Goal: Task Accomplishment & Management: Use online tool/utility

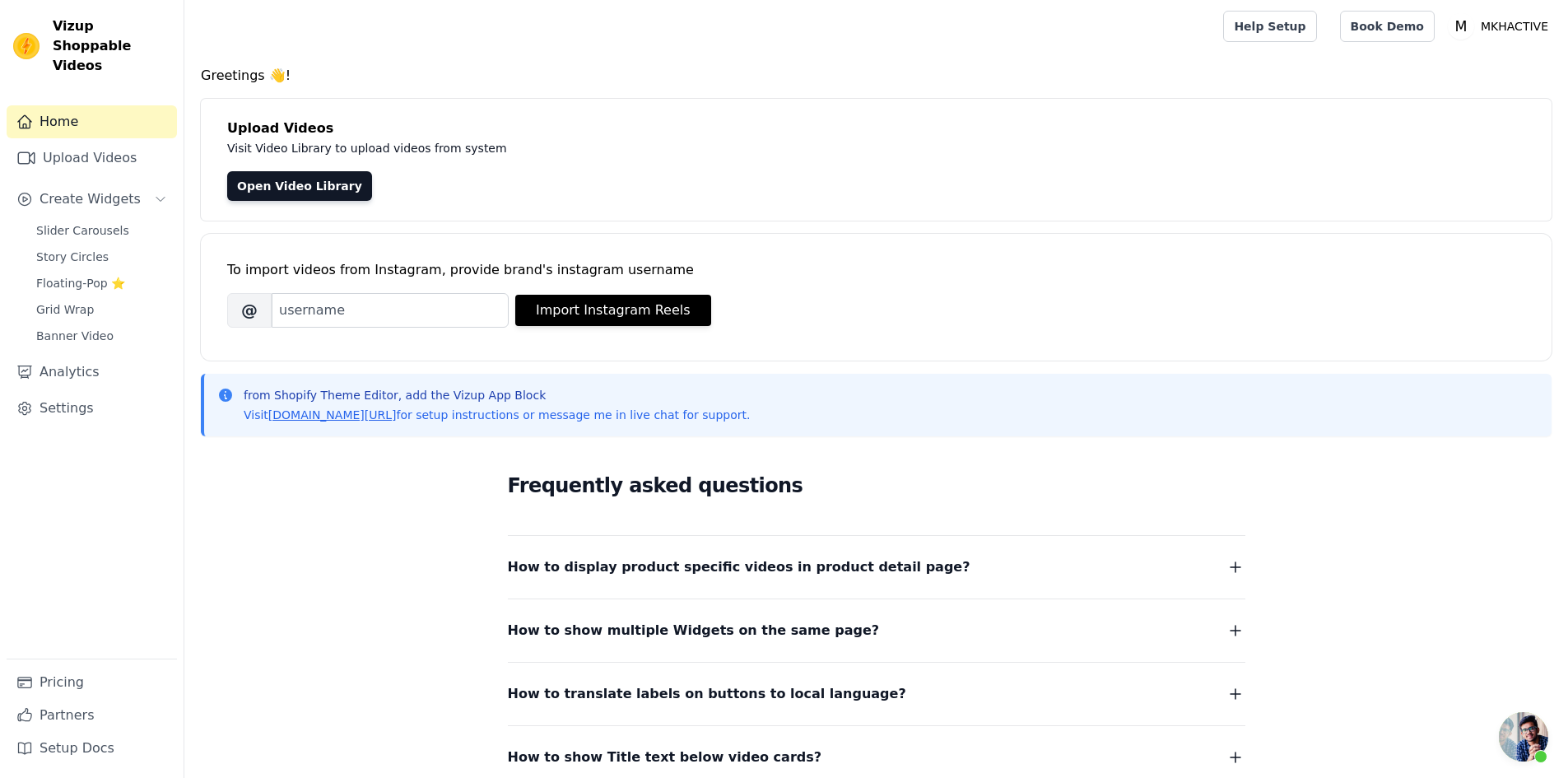
scroll to position [293, 0]
click at [78, 223] on span "Slider Carousels" at bounding box center [83, 230] width 93 height 16
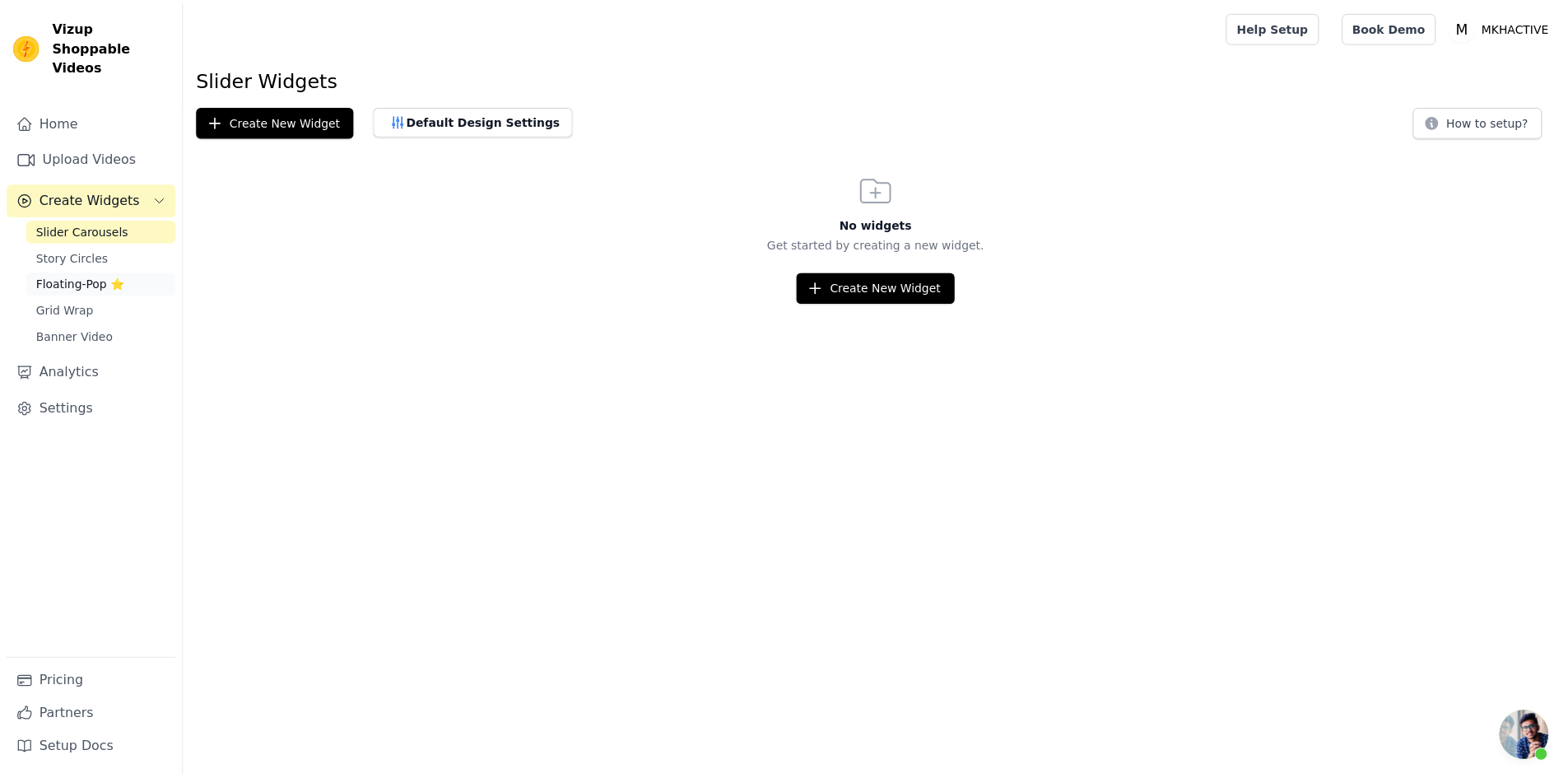
scroll to position [293, 0]
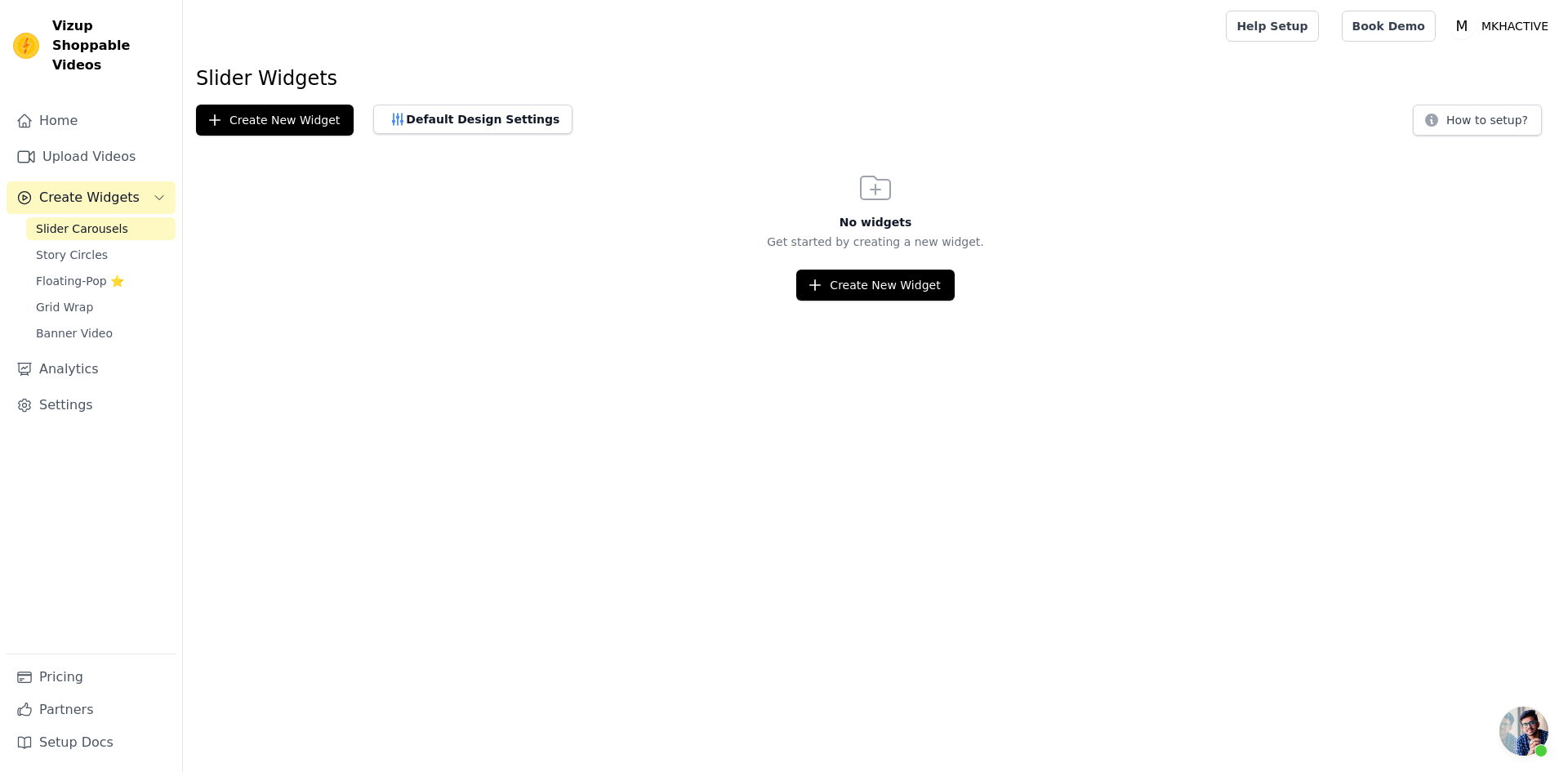
click at [82, 221] on span "Slider Carousels" at bounding box center [82, 228] width 92 height 16
click at [79, 247] on span "Story Circles" at bounding box center [72, 255] width 72 height 16
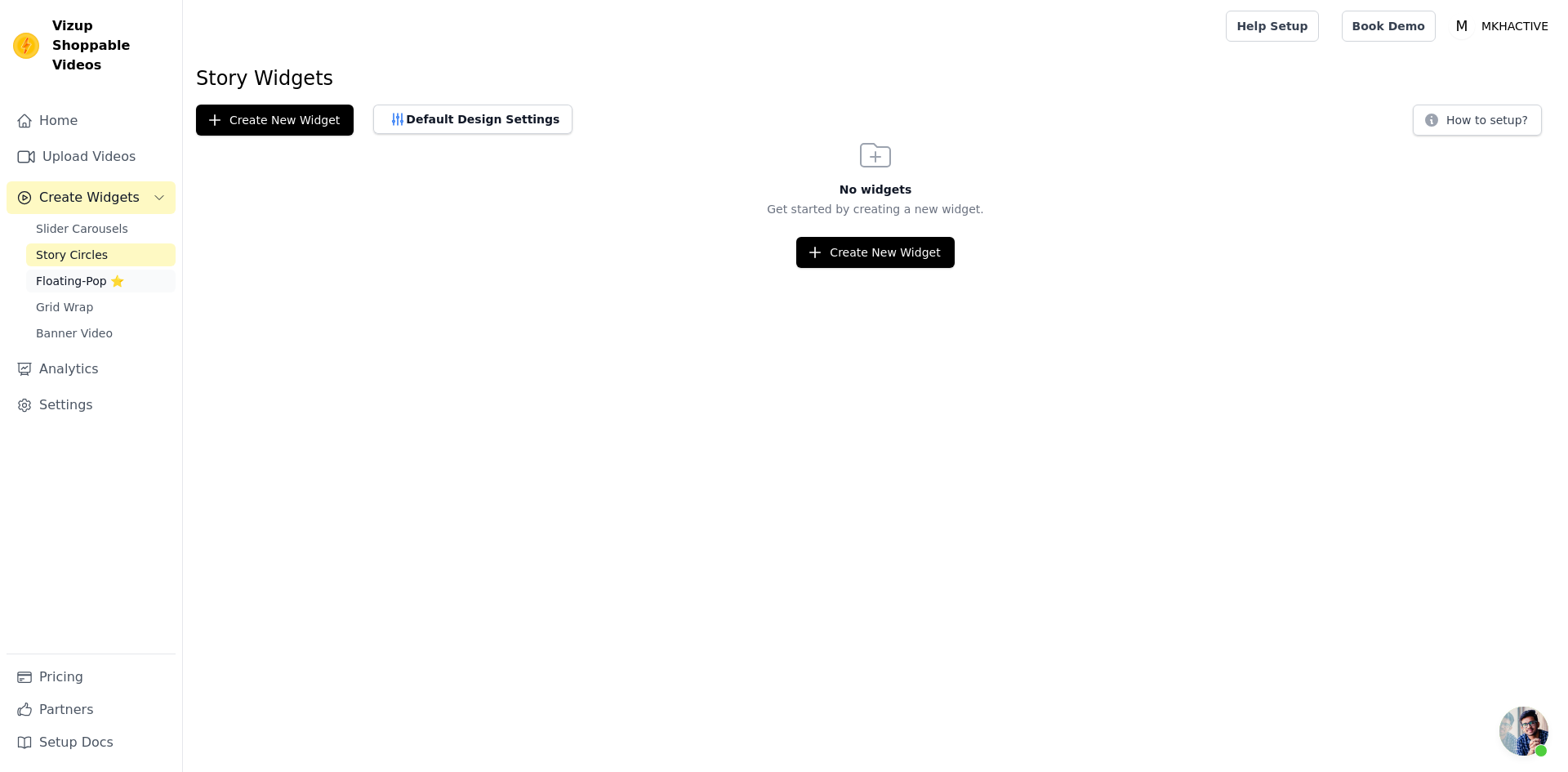
click at [74, 273] on span "Floating-Pop ⭐" at bounding box center [80, 281] width 88 height 16
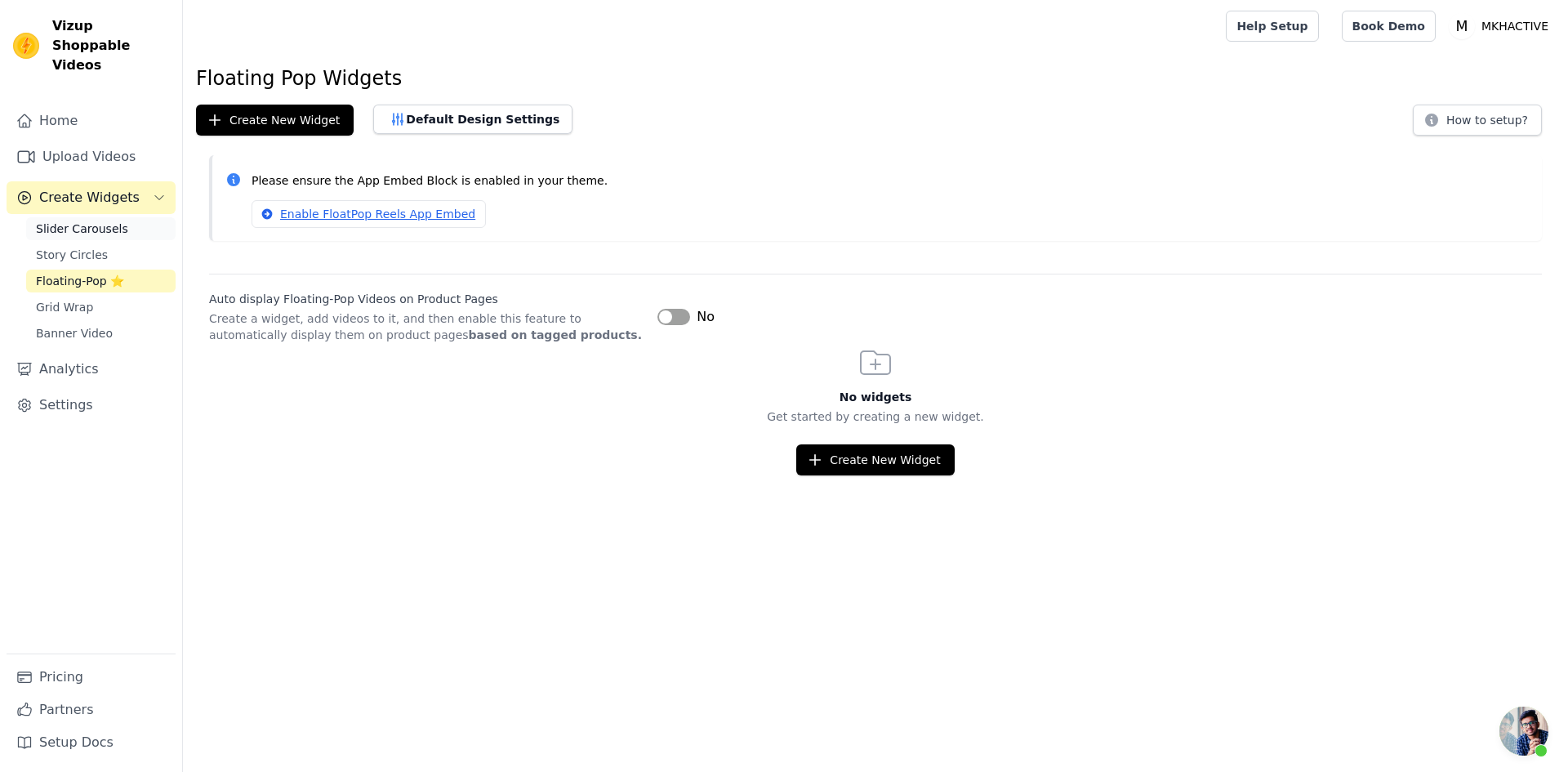
click at [81, 221] on span "Slider Carousels" at bounding box center [82, 228] width 92 height 16
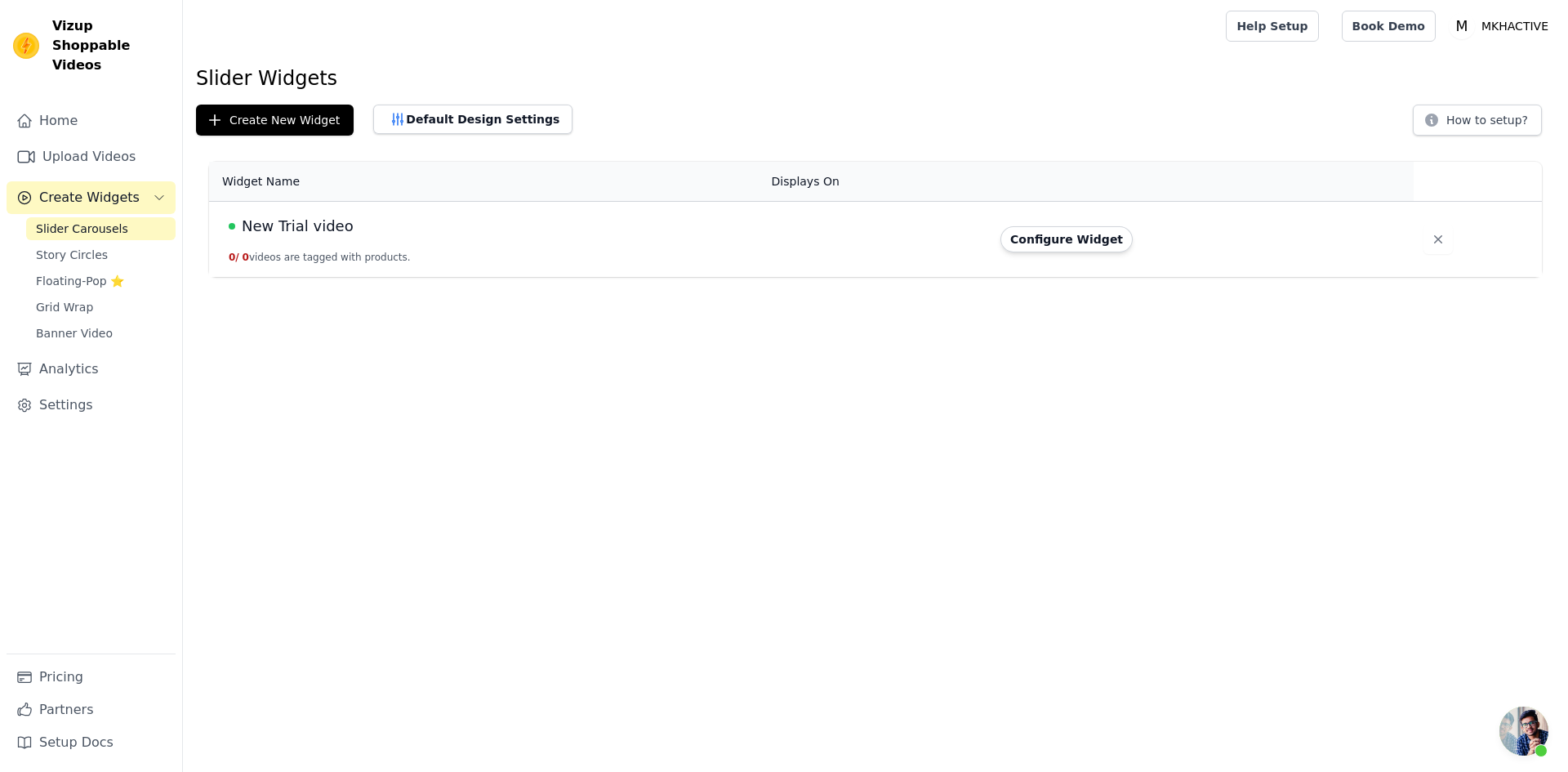
click at [161, 192] on icon "Sidebar" at bounding box center [160, 198] width 13 height 13
click at [158, 193] on icon "Sidebar" at bounding box center [160, 197] width 4 height 8
click at [58, 104] on link "Home" at bounding box center [91, 120] width 169 height 33
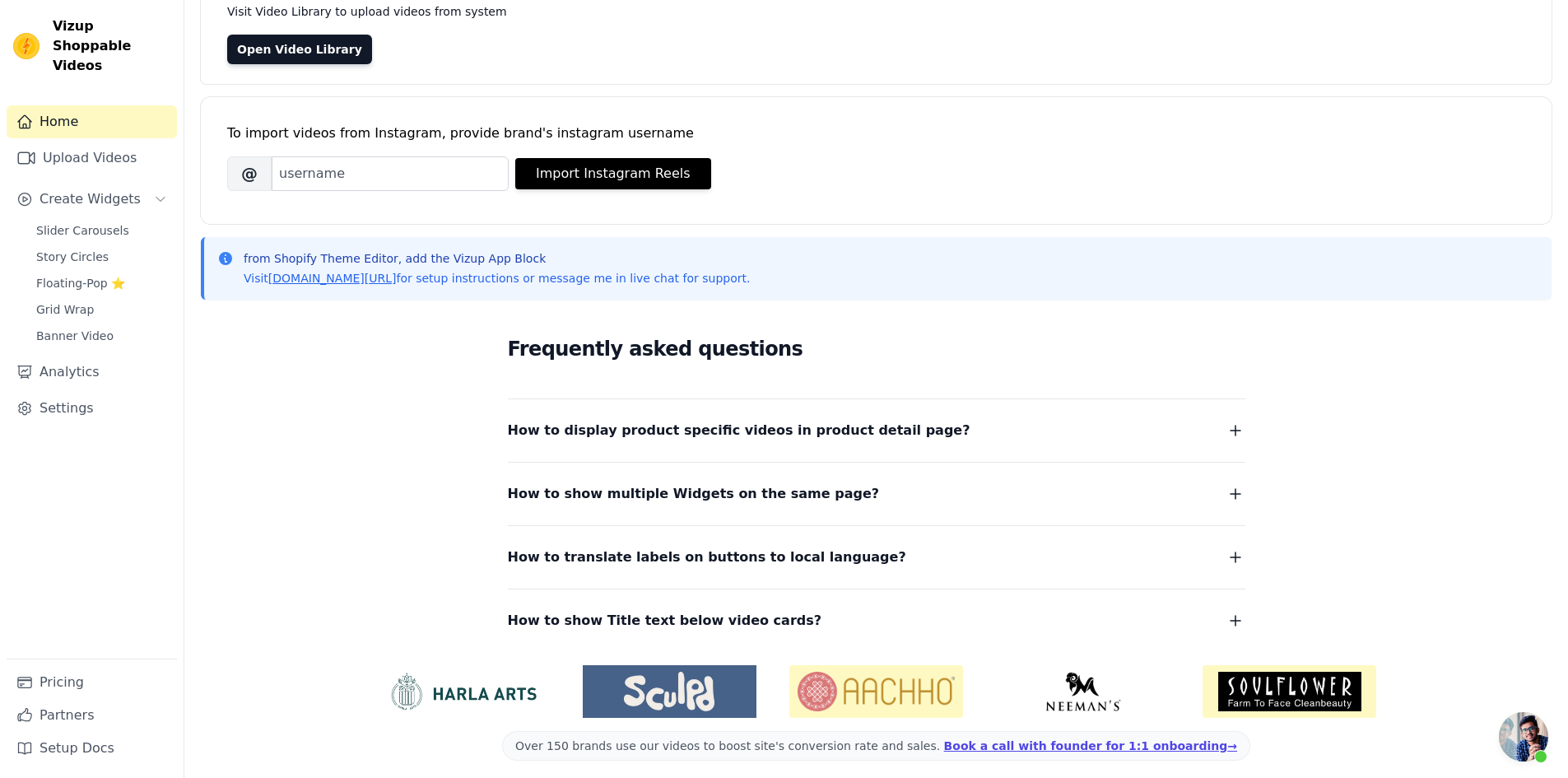
scroll to position [146, 0]
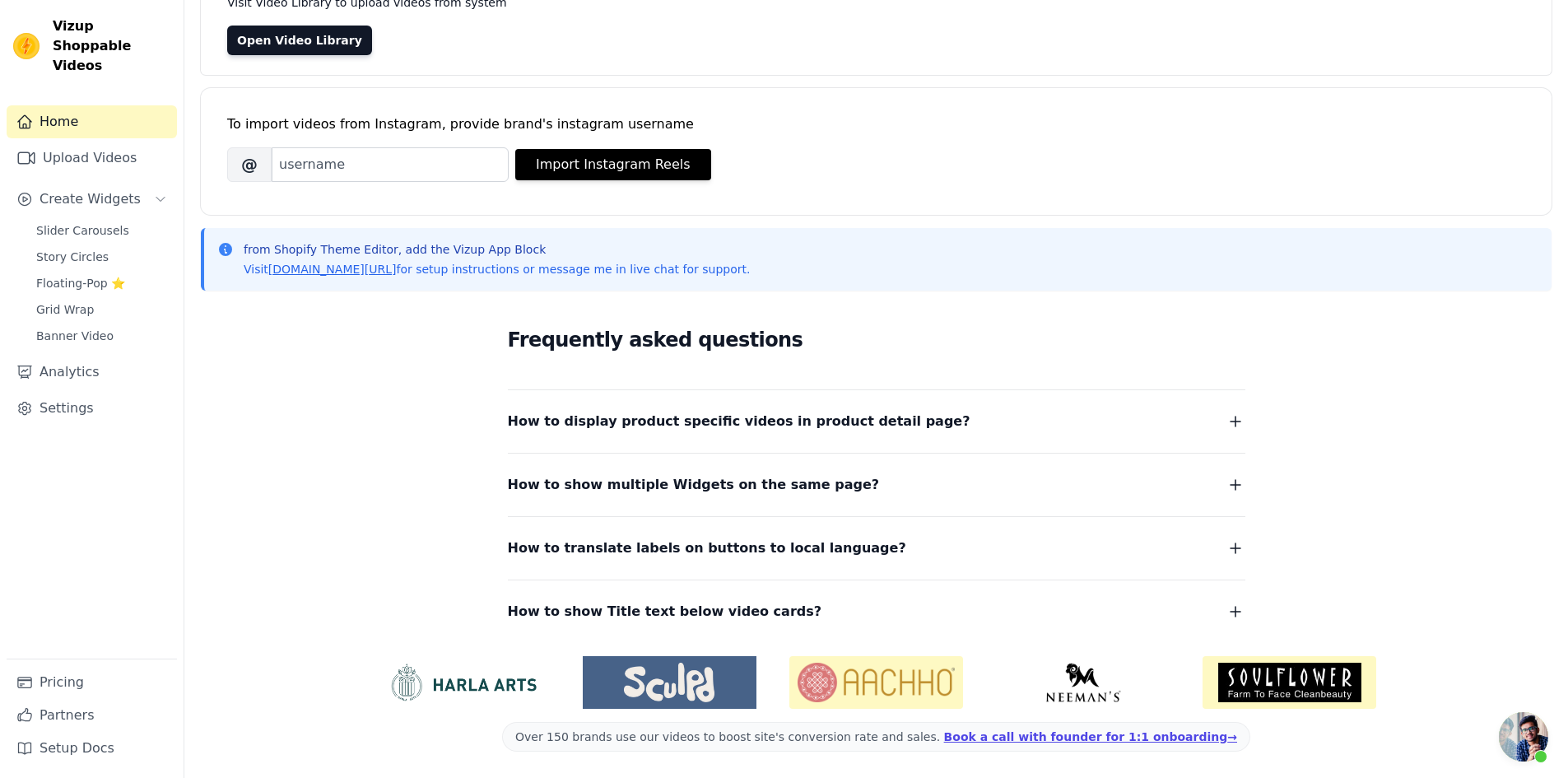
click at [1235, 422] on icon "button" at bounding box center [1235, 422] width 10 height 10
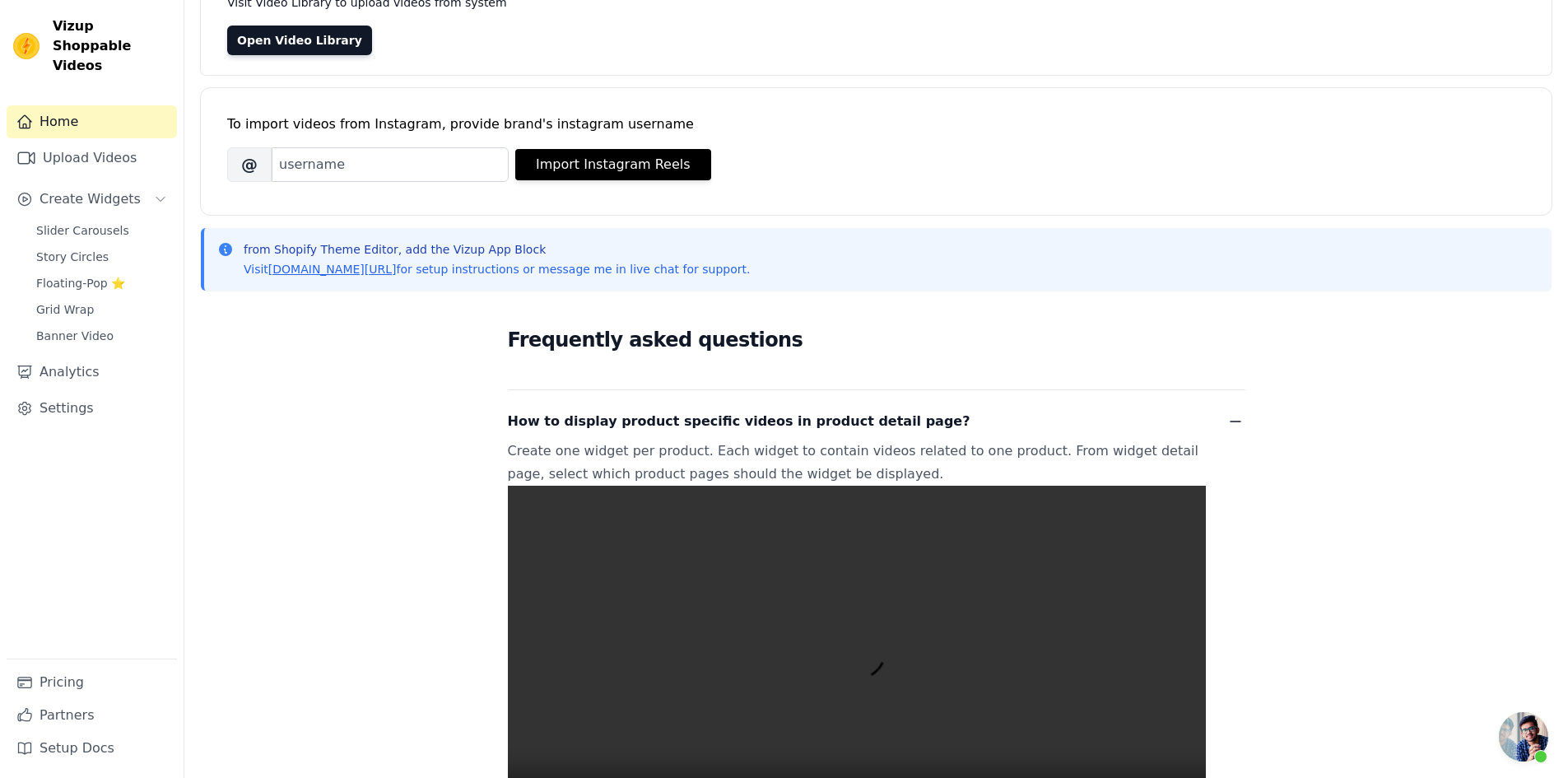
click at [1235, 422] on icon "button" at bounding box center [1235, 422] width 10 height 0
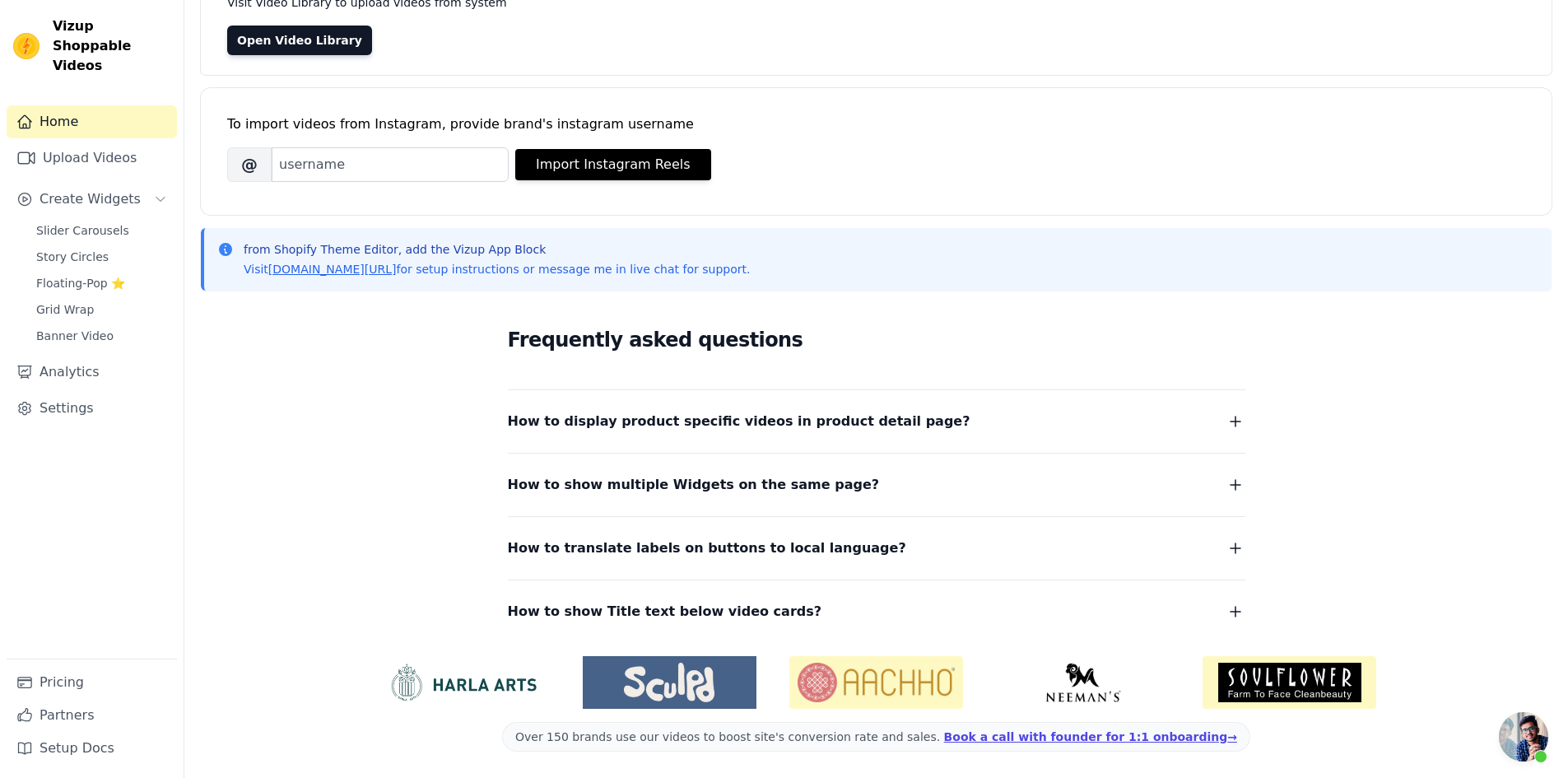
drag, startPoint x: 1399, startPoint y: 681, endPoint x: 1467, endPoint y: 681, distance: 68.0
click at [1467, 681] on div "Over 150 brands use our videos to boost site's conversion rate and sales. Book …" at bounding box center [875, 709] width 1350 height 135
click at [1446, 681] on div "Over 150 brands use our videos to boost site's conversion rate and sales. Book …" at bounding box center [875, 709] width 1350 height 135
click at [1046, 690] on img at bounding box center [1082, 682] width 174 height 40
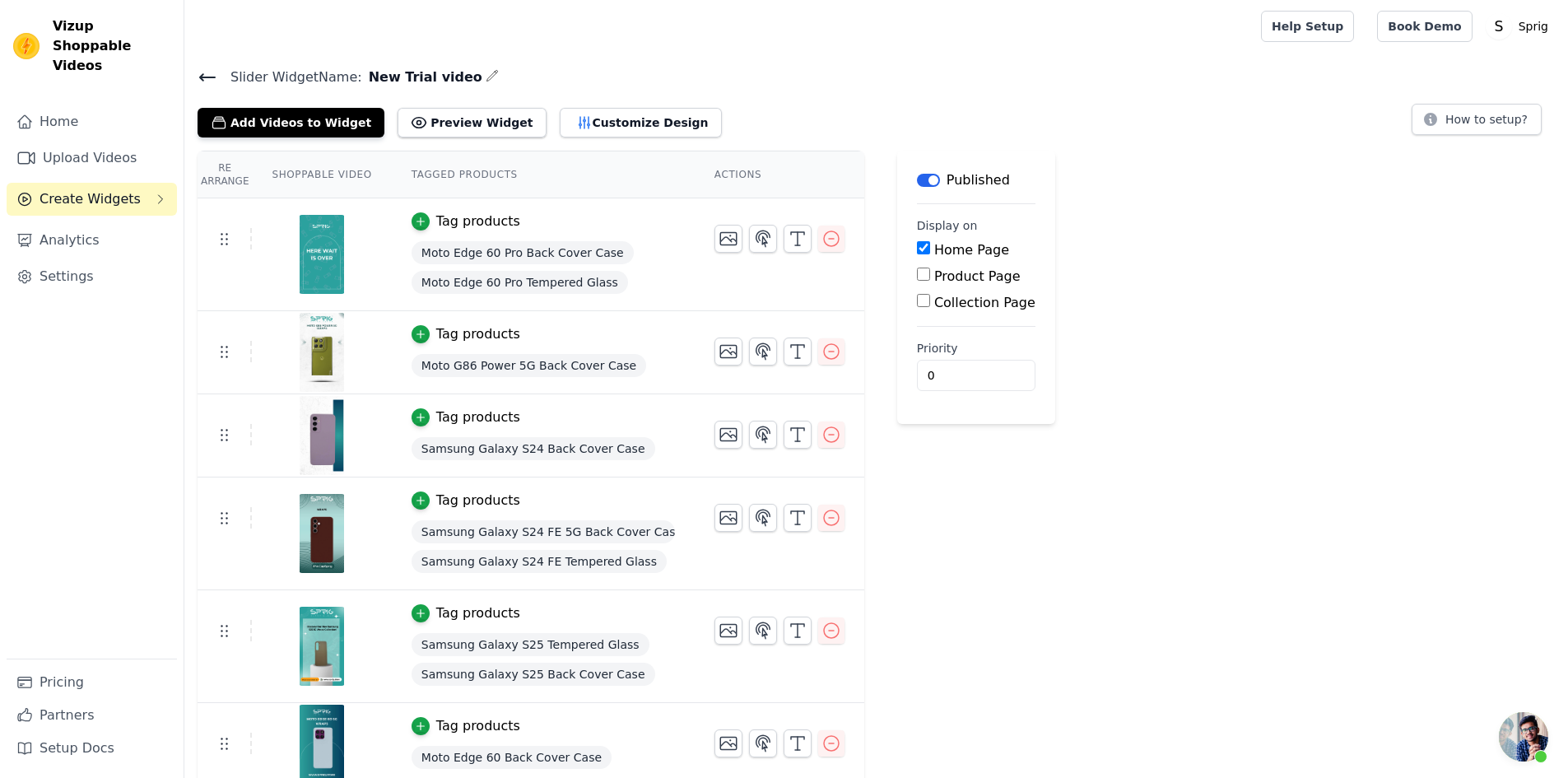
scroll to position [293, 0]
click at [719, 246] on icon "button" at bounding box center [728, 238] width 19 height 19
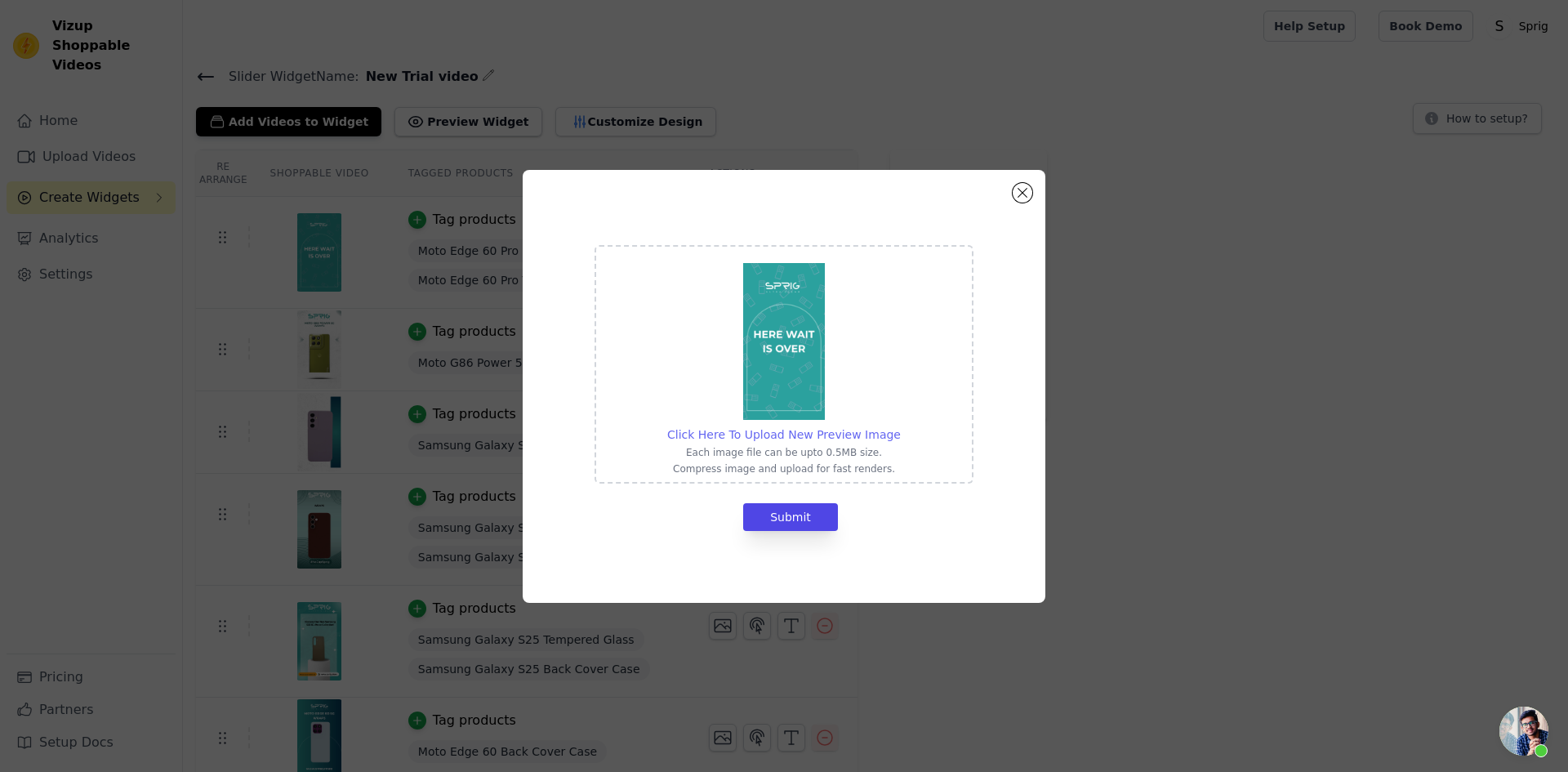
click at [771, 435] on span "Click Here To Upload New Preview Image" at bounding box center [784, 434] width 233 height 13
click at [899, 427] on input "Click Here To Upload New Preview Image Each image file can be upto 0.5MB size. …" at bounding box center [899, 426] width 1 height 1
type input "C:\fakepath\Moto Edge 60 pro Wraps.png"
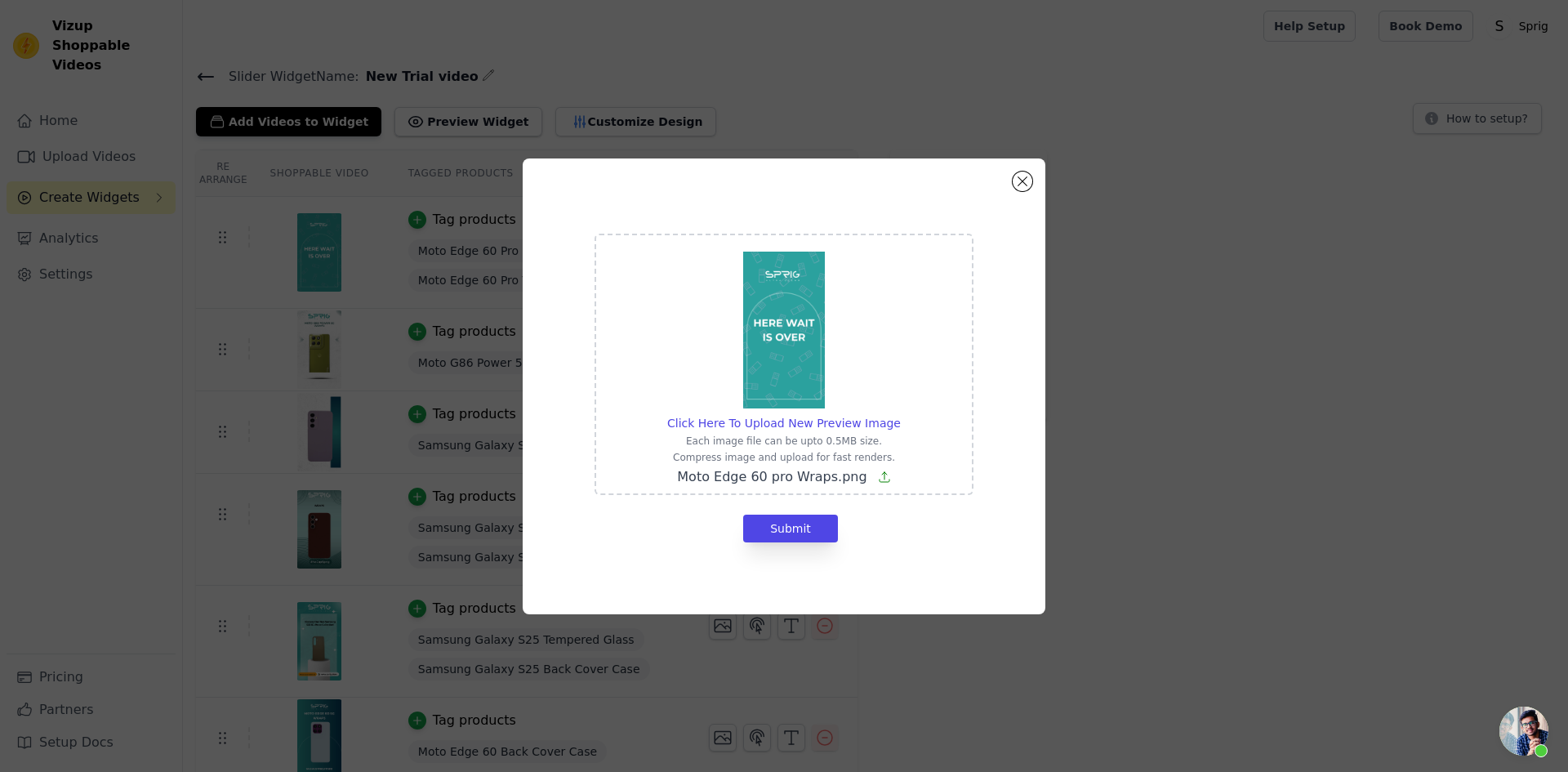
click at [897, 330] on div "Click Here To Upload New Preview Image Each image file can be upto 0.5MB size. …" at bounding box center [784, 364] width 379 height 261
click at [899, 414] on input "Click Here To Upload New Preview Image Each image file can be upto 0.5MB size. …" at bounding box center [899, 414] width 1 height 1
click at [851, 479] on span "Moto Edge 60 pro Wraps.png" at bounding box center [772, 476] width 190 height 15
click at [899, 415] on input "Click Here To Upload New Preview Image Each image file can be upto 0.5MB size. …" at bounding box center [899, 414] width 1 height 1
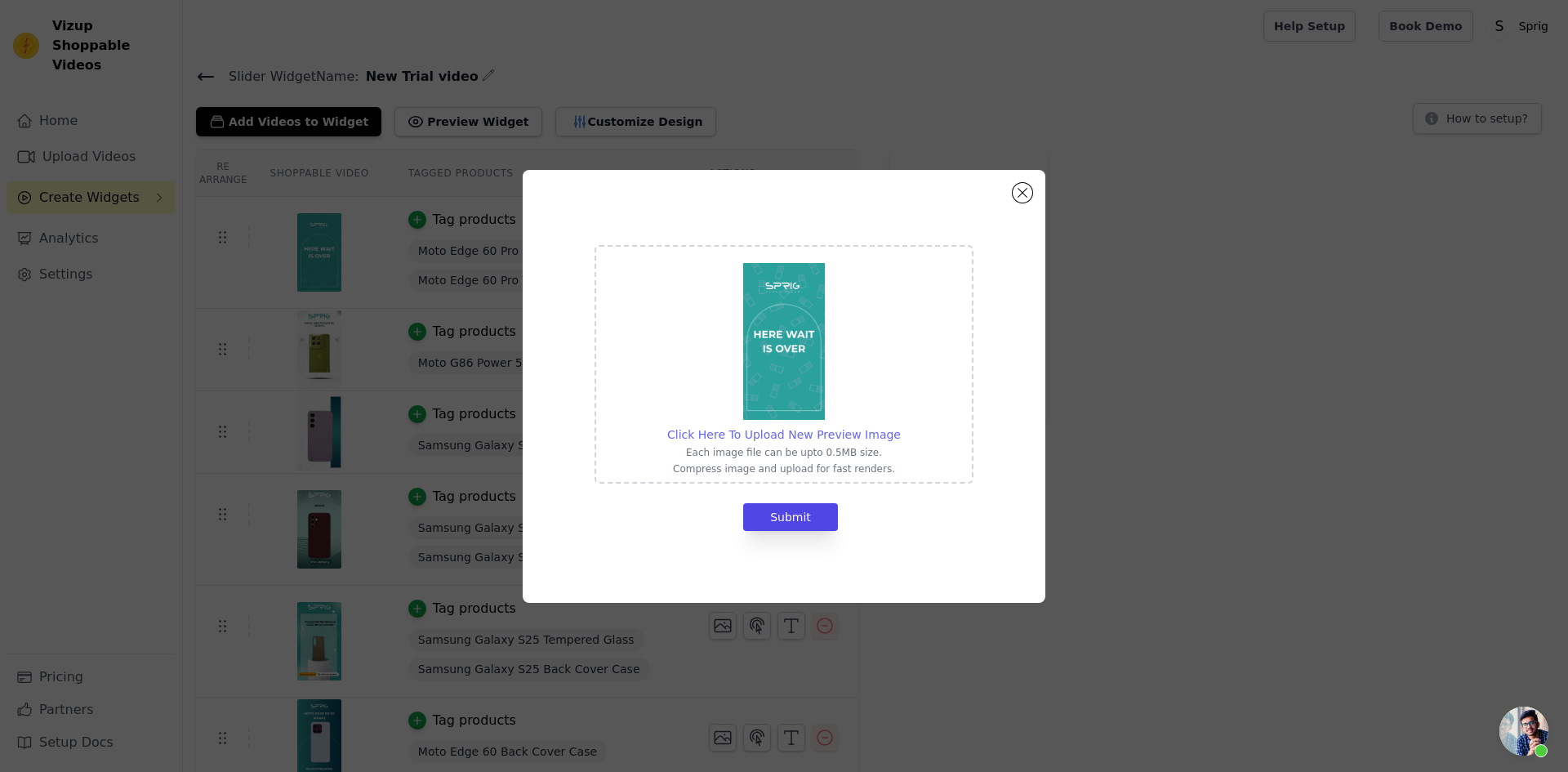
click at [786, 431] on span "Click Here To Upload New Preview Image" at bounding box center [784, 434] width 233 height 13
click at [899, 427] on input "Click Here To Upload New Preview Image Each image file can be upto 0.5MB size. …" at bounding box center [899, 426] width 1 height 1
type input "C:\fakepath\Moto Edge 60 pro Wraps.png"
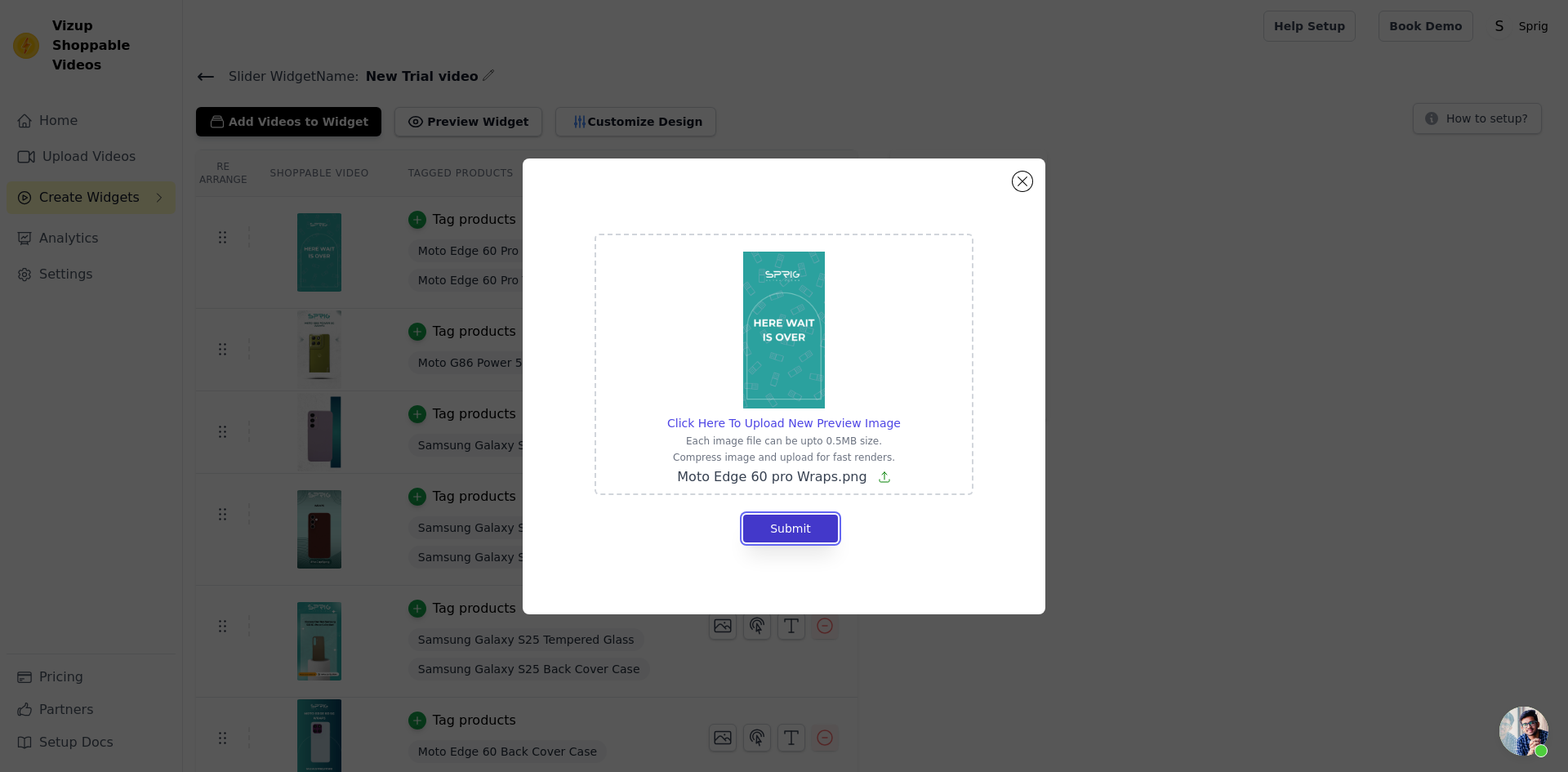
click at [807, 541] on button "Submit" at bounding box center [790, 528] width 95 height 28
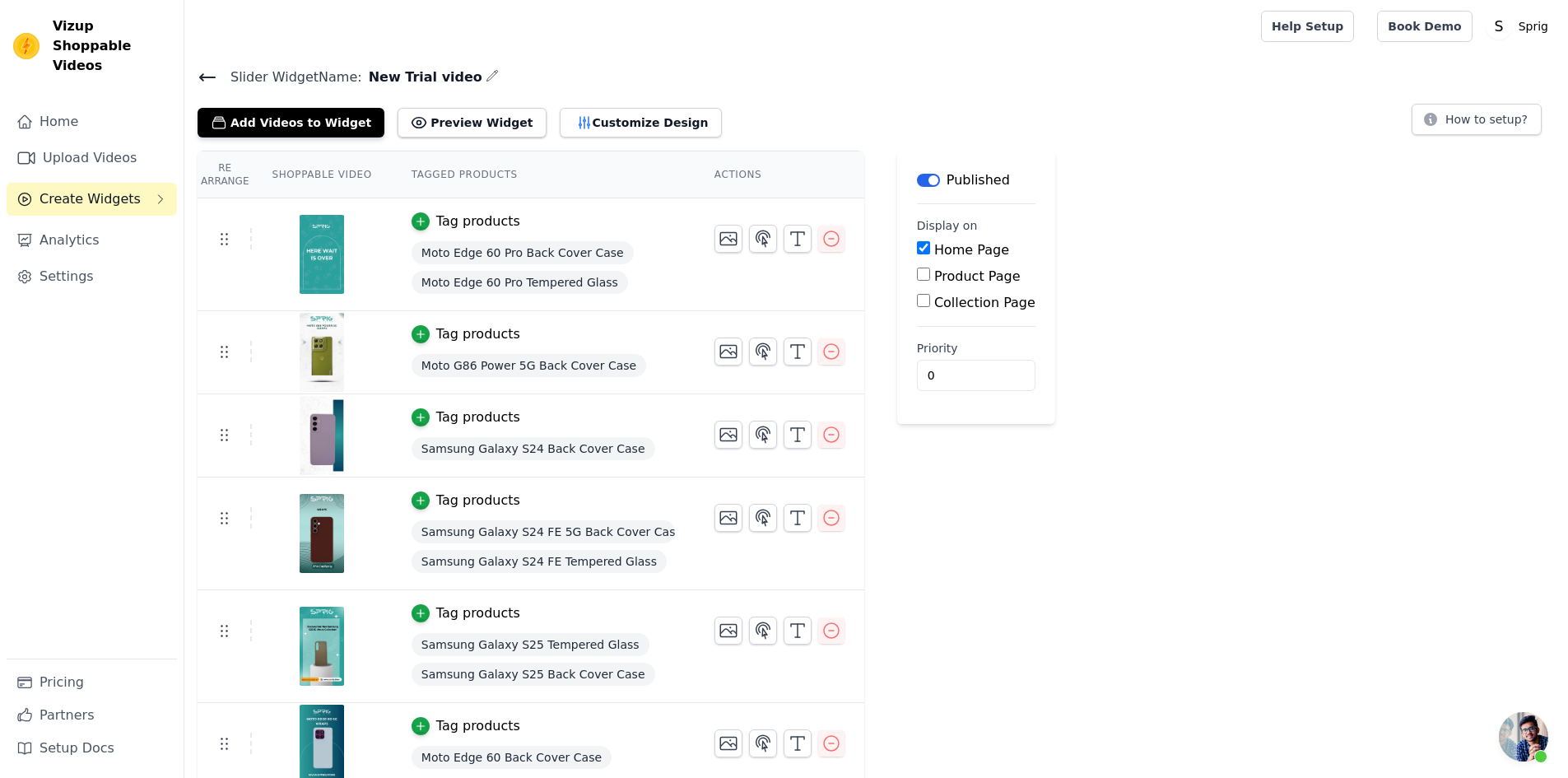
click at [1008, 371] on main "Label Published Display on Home Page Product Page Collection Page Priority 0" at bounding box center [976, 287] width 158 height 273
click at [917, 375] on input "0" at bounding box center [976, 375] width 119 height 31
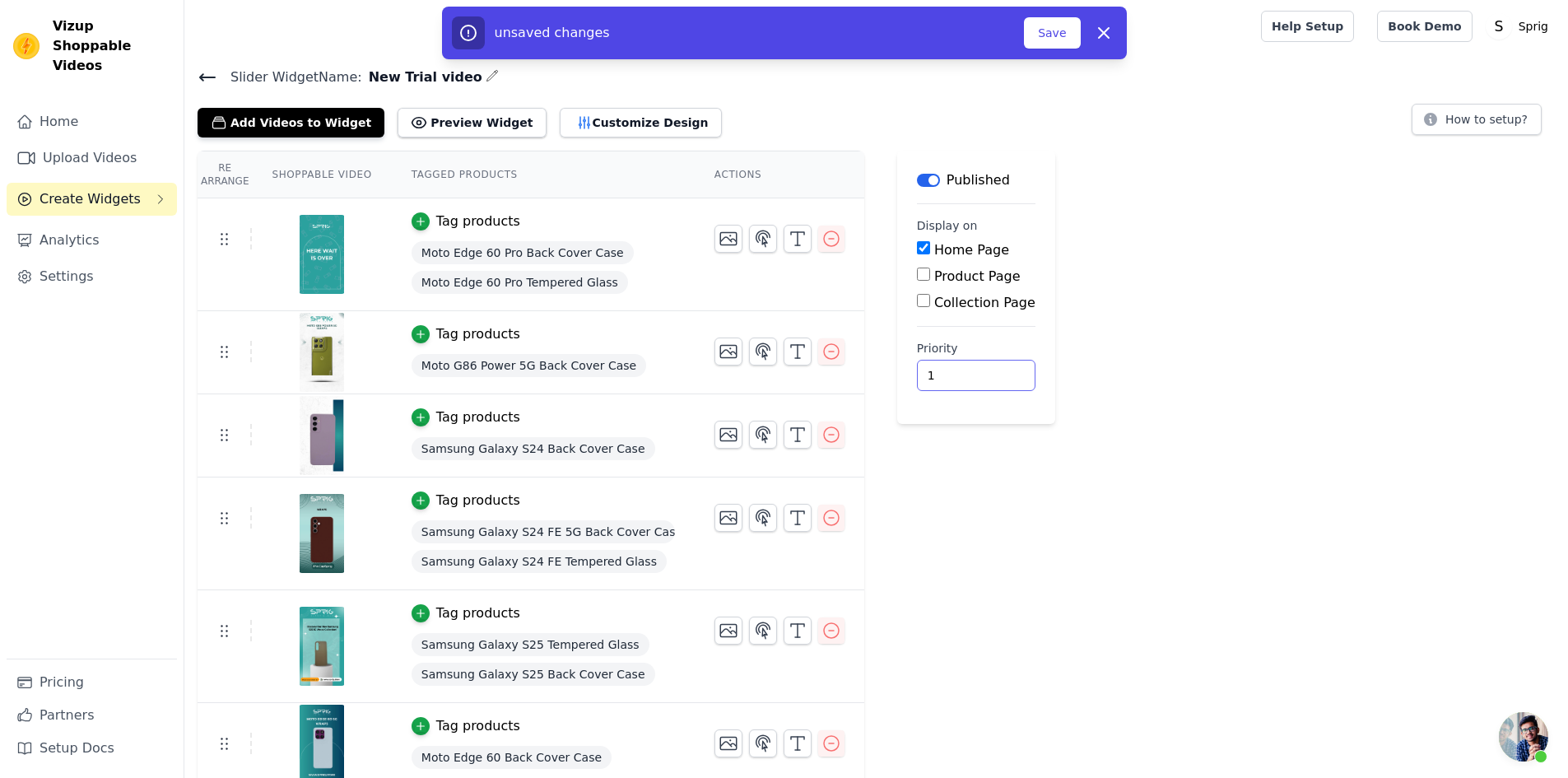
click at [961, 372] on input "1" at bounding box center [976, 375] width 119 height 31
click at [964, 384] on input "1" at bounding box center [976, 375] width 119 height 31
type input "0"
click at [958, 378] on input "0" at bounding box center [976, 375] width 119 height 31
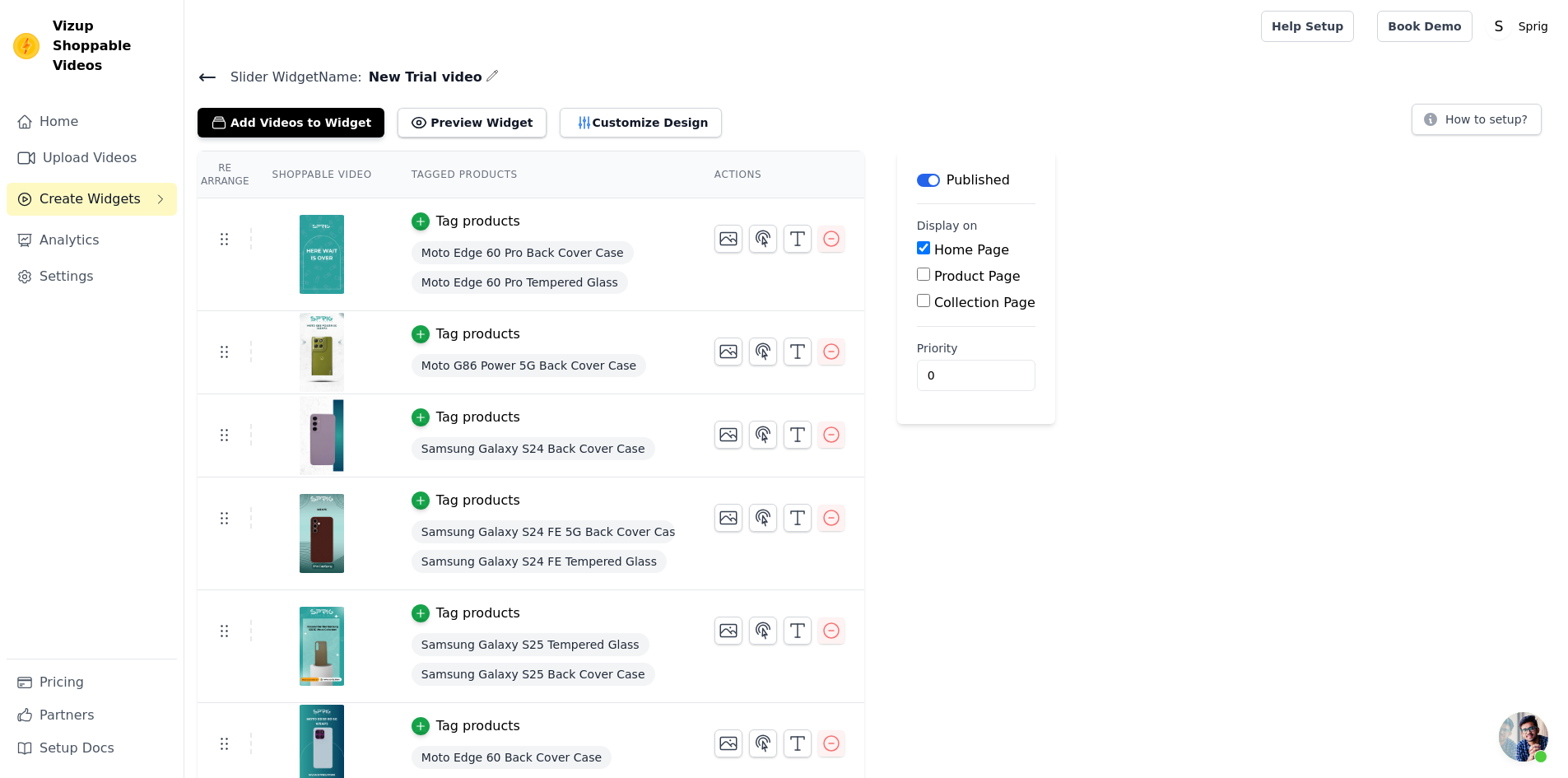
click at [1018, 604] on div "Label Published Display on Home Page Product Page Collection Page Priority 0" at bounding box center [976, 667] width 158 height 1033
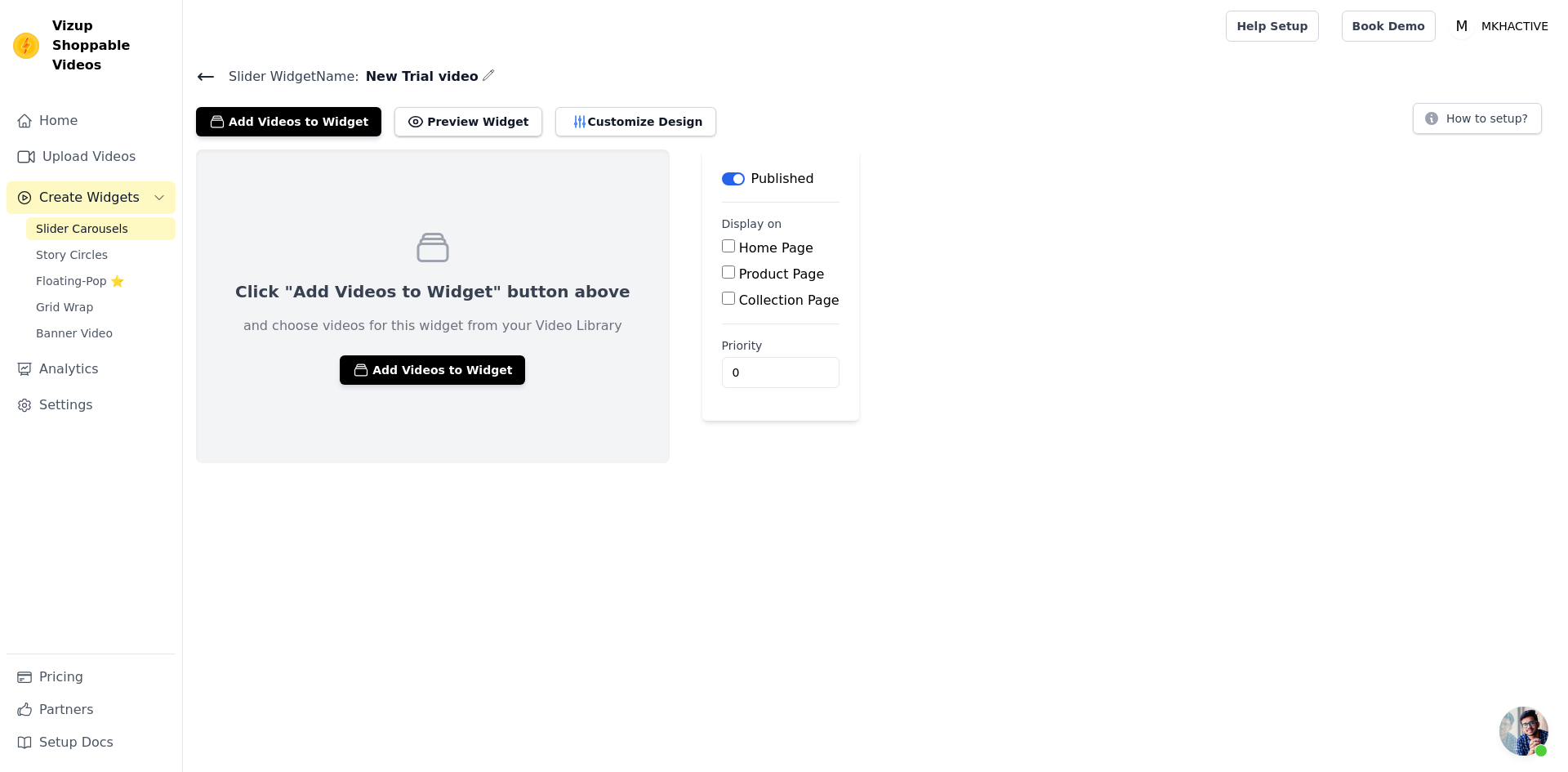
scroll to position [291, 0]
click at [103, 221] on span "Slider Carousels" at bounding box center [82, 228] width 92 height 16
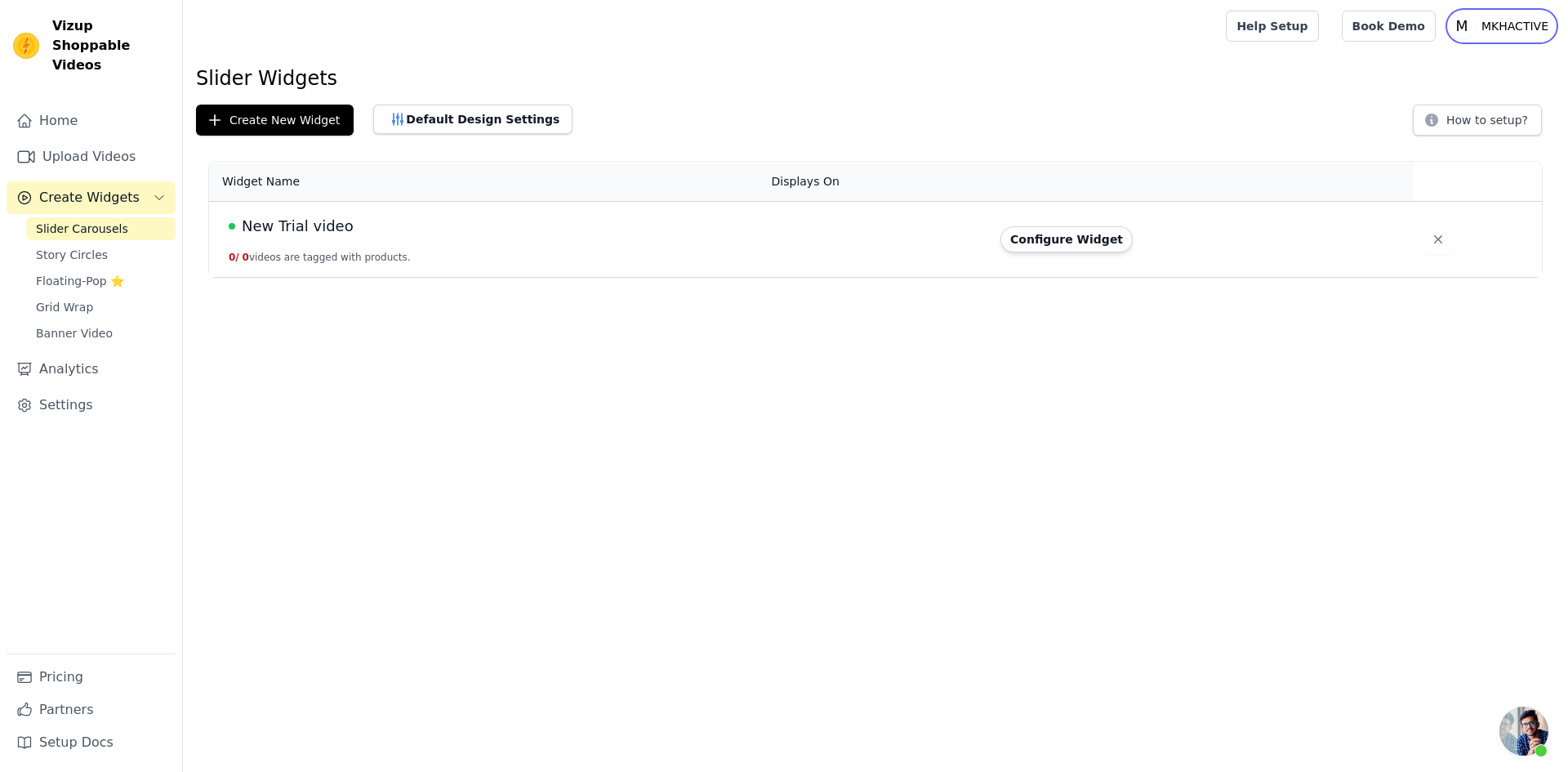
click at [1485, 24] on p "MKHACTIVE" at bounding box center [1514, 26] width 80 height 29
click at [620, 74] on h1 "Slider Widgets" at bounding box center [875, 78] width 1359 height 26
